Goal: Find specific page/section: Find specific page/section

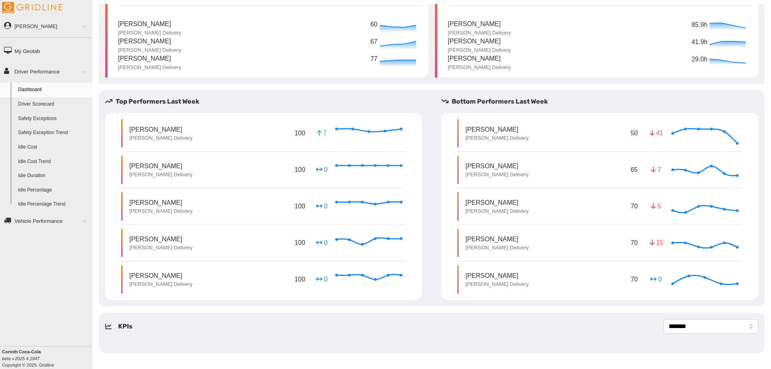
scroll to position [29, 0]
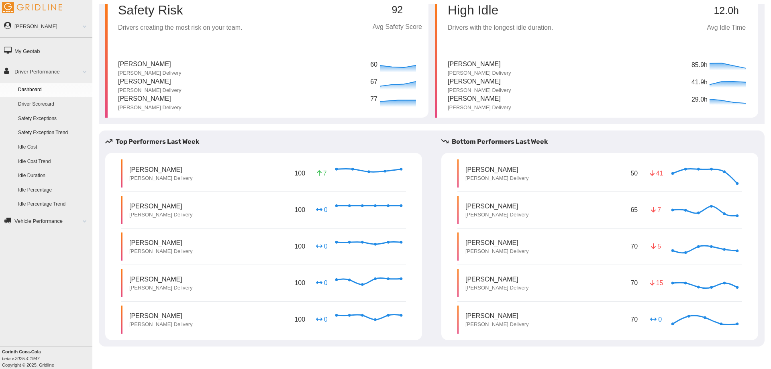
click at [36, 104] on link "Driver Scorecard" at bounding box center [53, 104] width 78 height 14
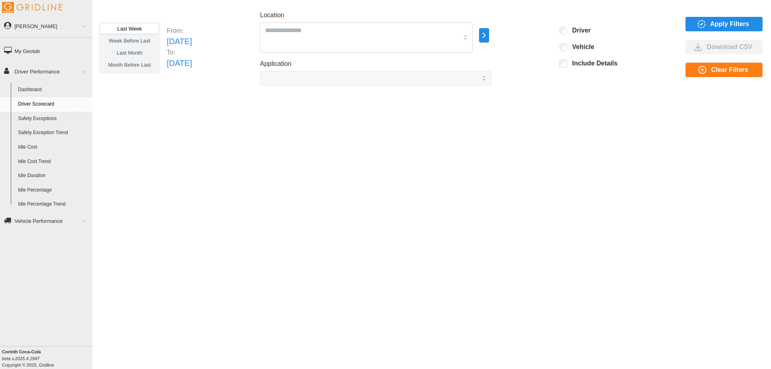
click at [711, 25] on span "Apply Filters" at bounding box center [730, 24] width 39 height 14
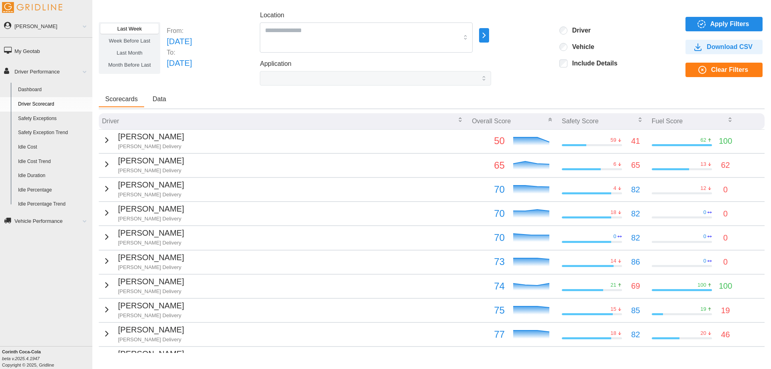
click at [639, 121] on icon "button" at bounding box center [640, 120] width 2 height 1
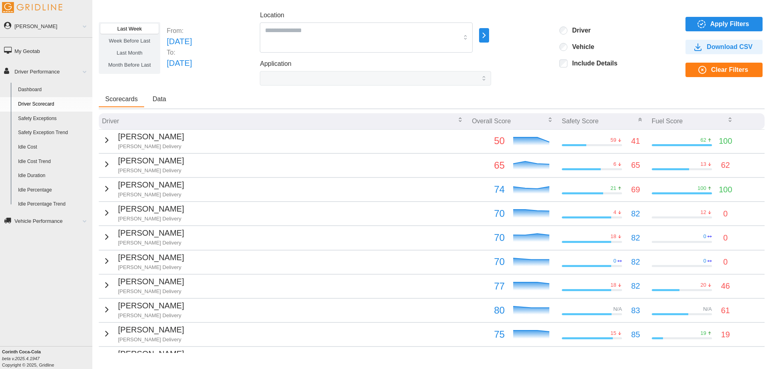
click at [125, 164] on p "[PERSON_NAME]" at bounding box center [151, 161] width 66 height 12
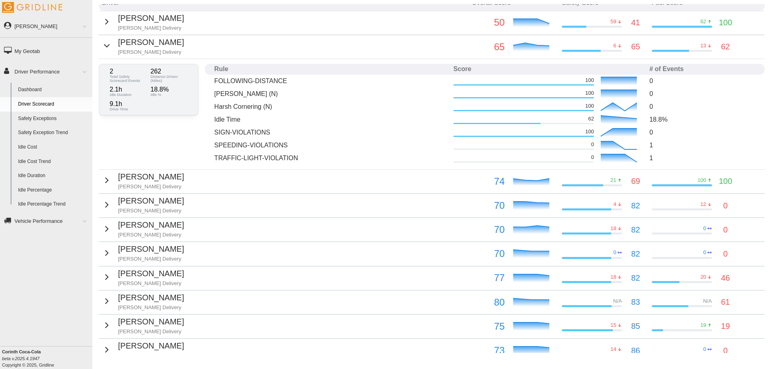
scroll to position [120, 0]
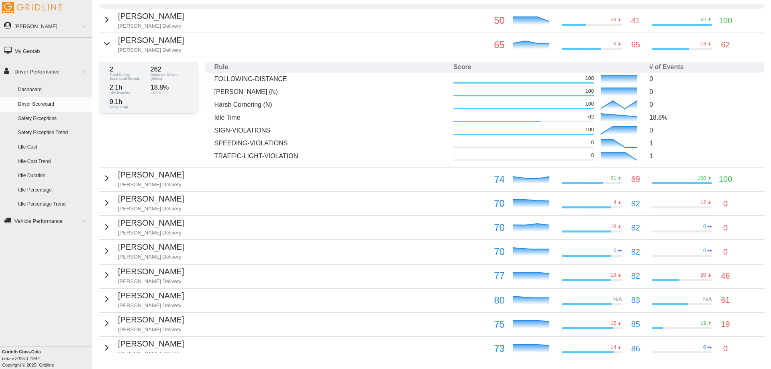
click at [437, 198] on td "[PERSON_NAME] Delivery" at bounding box center [284, 204] width 370 height 24
click at [112, 206] on div "[PERSON_NAME] Delivery" at bounding box center [143, 203] width 82 height 20
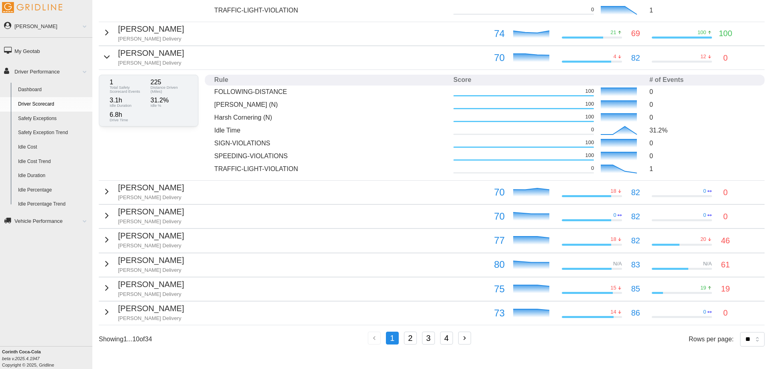
scroll to position [272, 0]
click at [446, 216] on td "[PERSON_NAME] Delivery" at bounding box center [284, 217] width 370 height 24
click at [125, 206] on p "[PERSON_NAME]" at bounding box center [151, 212] width 66 height 12
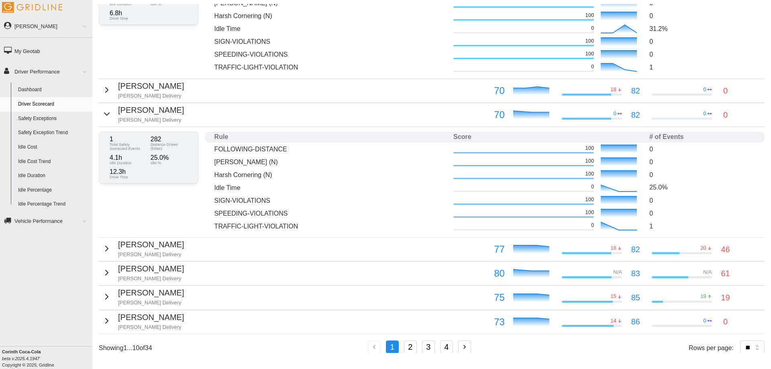
scroll to position [377, 0]
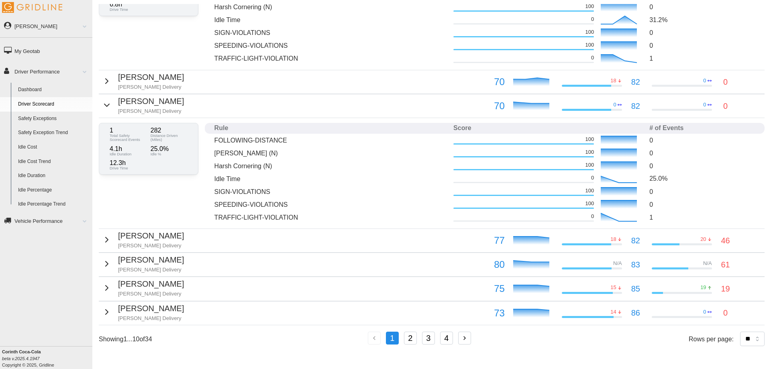
click at [410, 337] on button "2" at bounding box center [410, 338] width 13 height 13
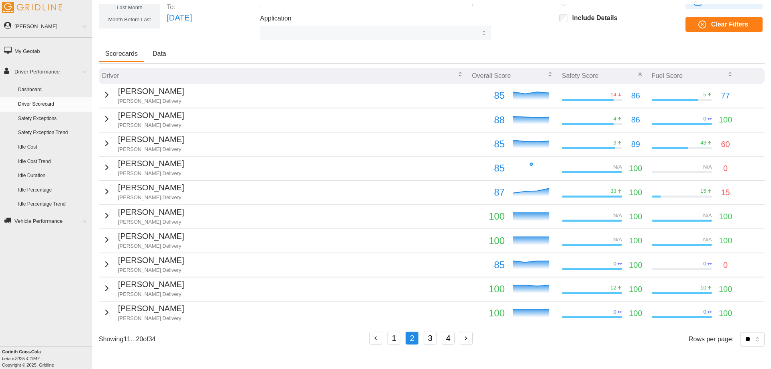
scroll to position [51, 0]
click at [389, 284] on td "[PERSON_NAME]" at bounding box center [284, 290] width 370 height 24
click at [109, 281] on div "[PERSON_NAME]" at bounding box center [143, 288] width 82 height 20
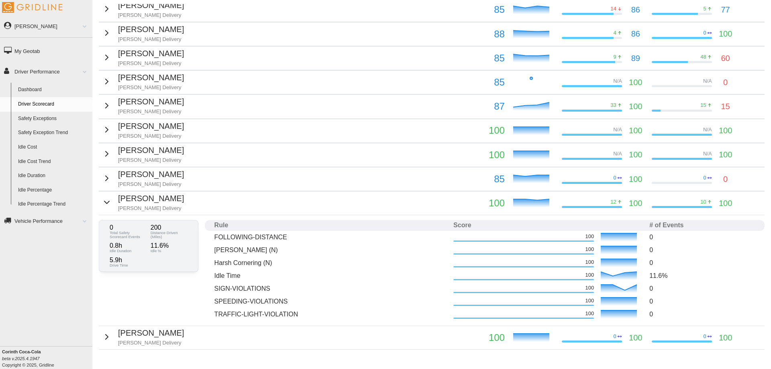
scroll to position [156, 0]
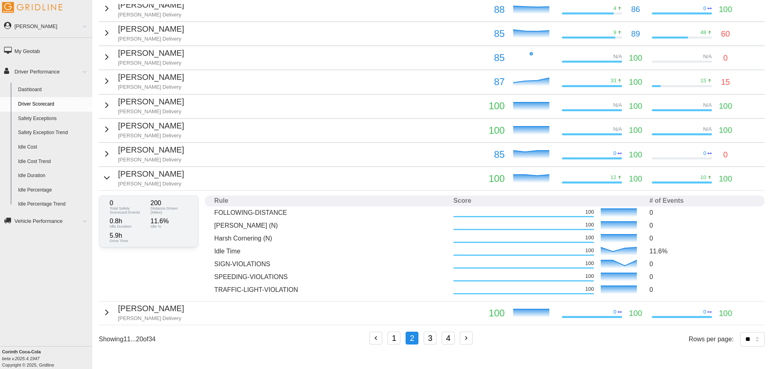
click at [371, 150] on td "[PERSON_NAME] Delivery" at bounding box center [284, 155] width 370 height 24
click at [106, 152] on icon "button" at bounding box center [107, 154] width 10 height 10
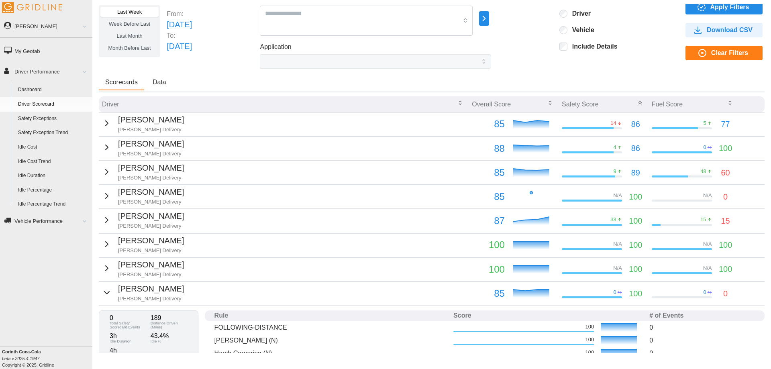
scroll to position [0, 0]
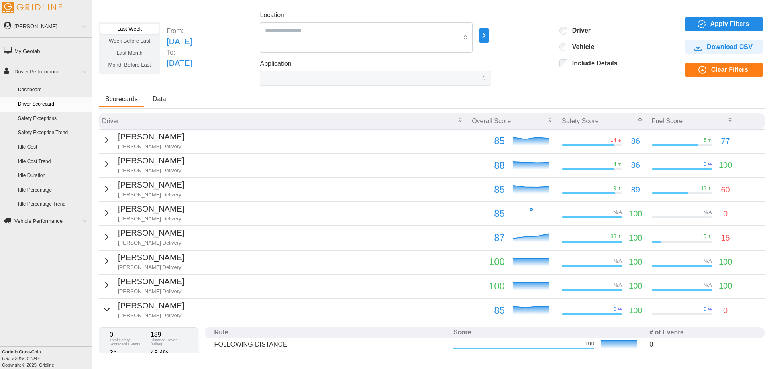
click at [159, 96] on span "Data" at bounding box center [160, 99] width 14 height 6
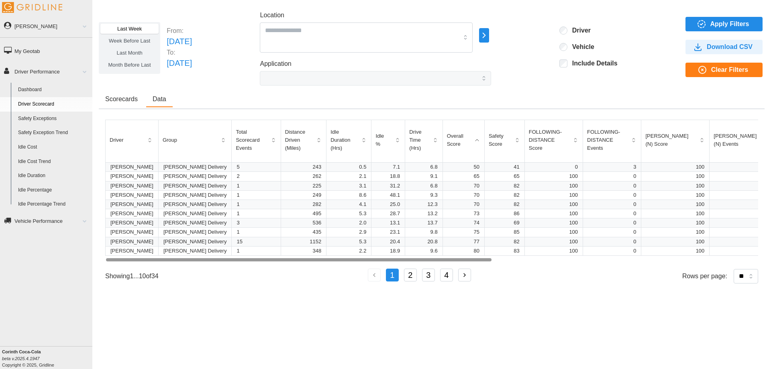
click at [394, 141] on icon "button" at bounding box center [397, 140] width 6 height 6
click at [394, 139] on icon "button" at bounding box center [397, 140] width 6 height 6
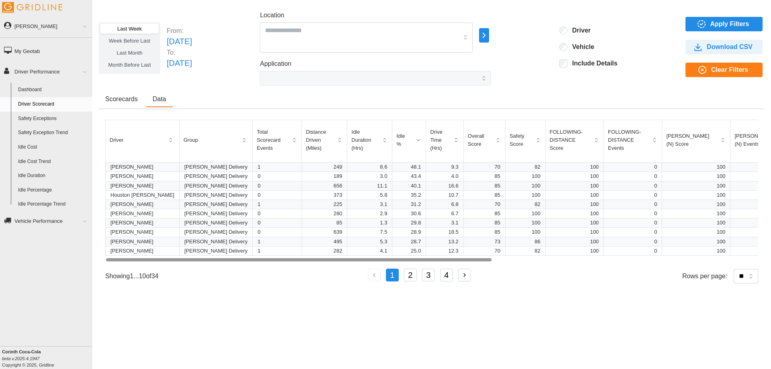
click at [396, 141] on div "Idle %" at bounding box center [408, 140] width 25 height 16
